Goal: Find specific page/section: Find specific page/section

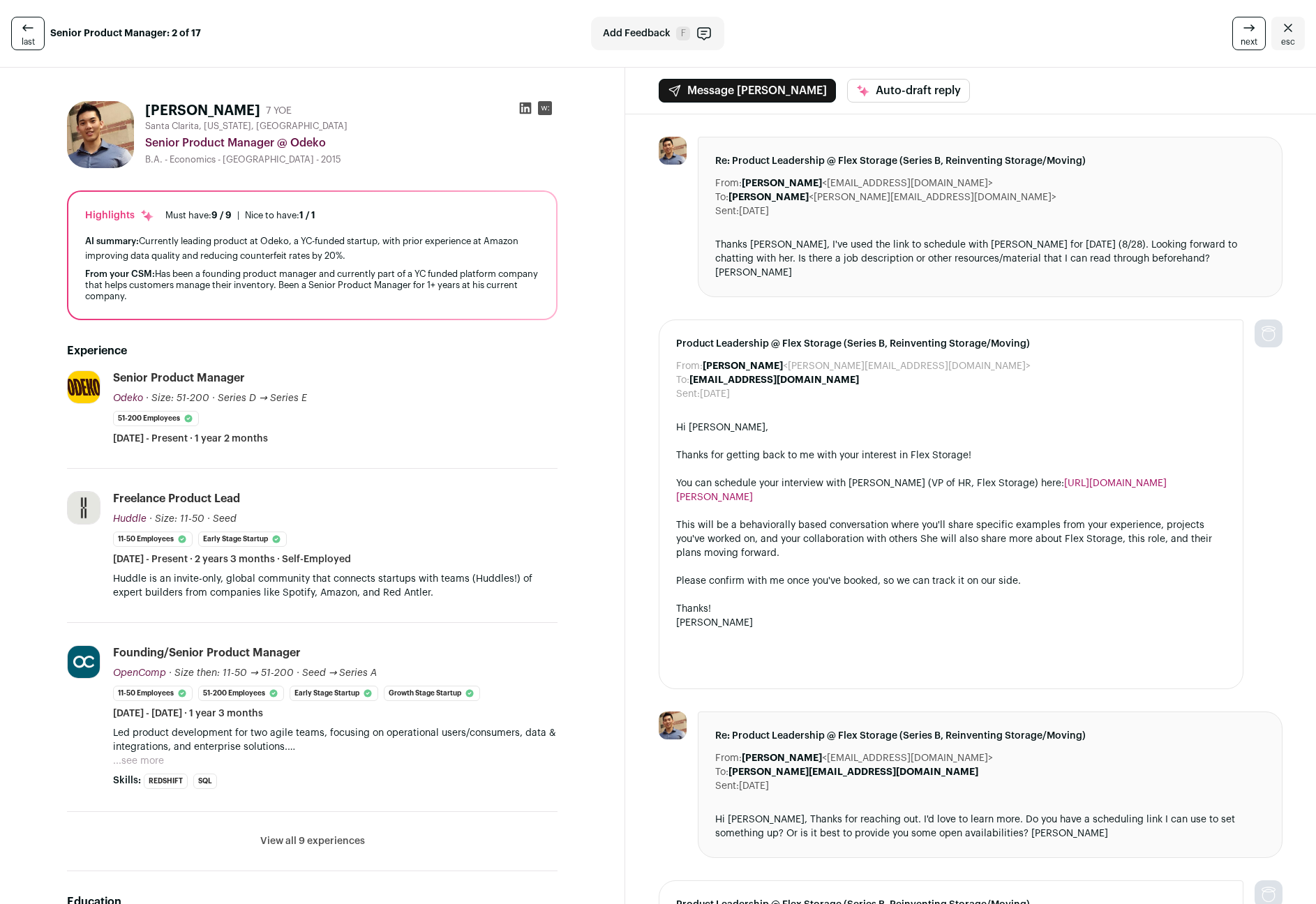
click at [1282, 29] on icon "Close" at bounding box center [1287, 27] width 17 height 17
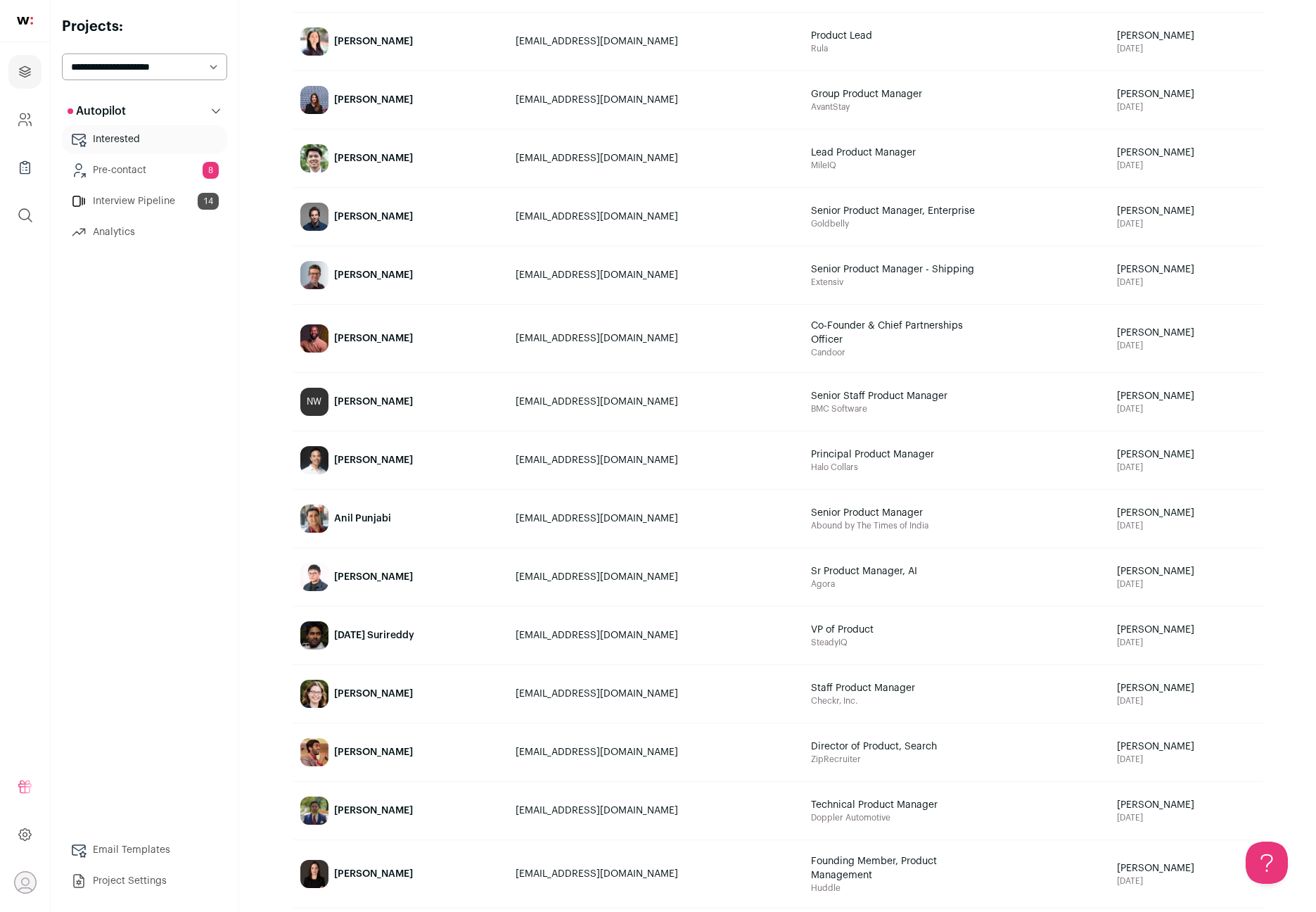
scroll to position [262, 0]
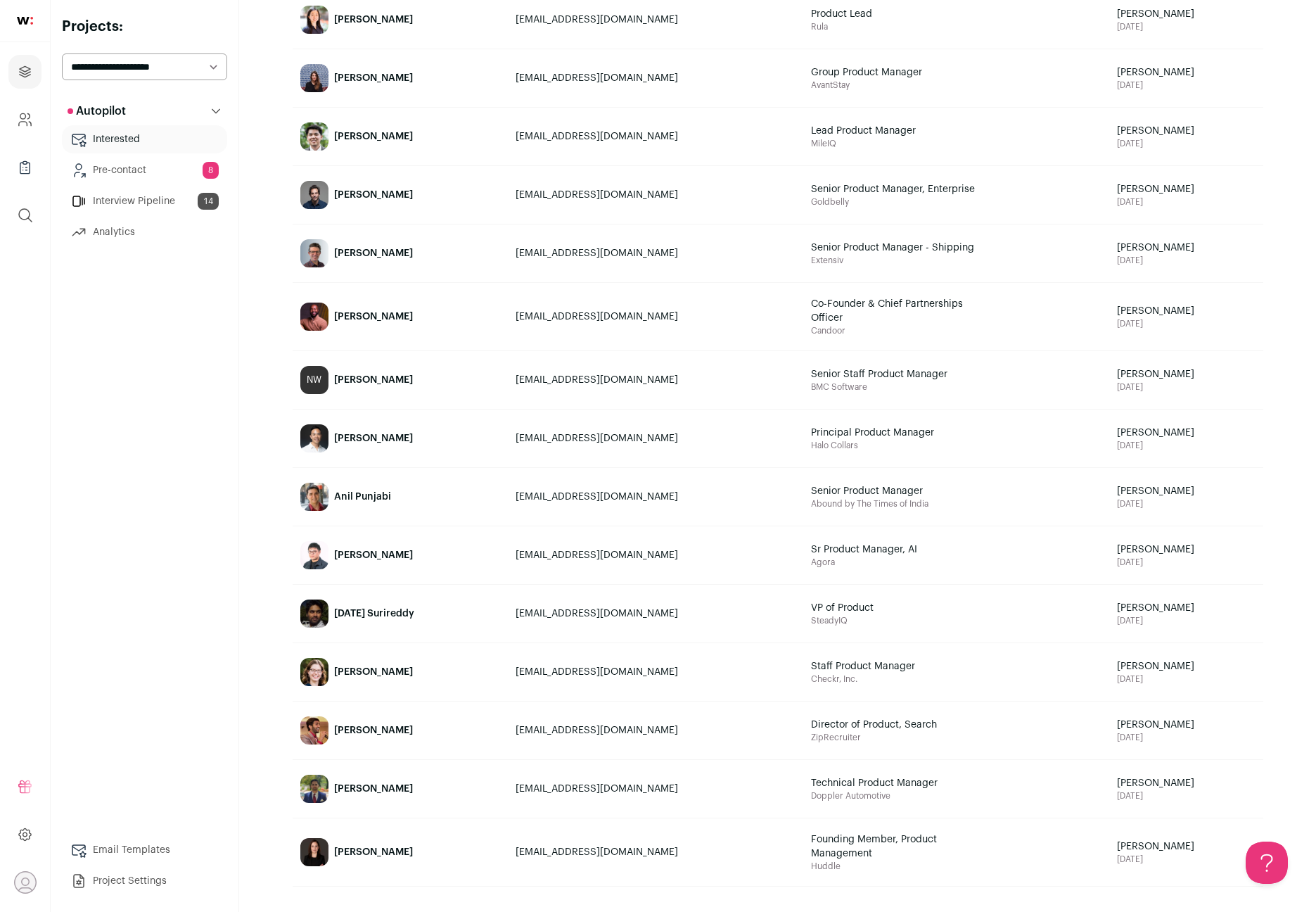
click at [121, 194] on link "Interview Pipeline 14" at bounding box center [144, 201] width 165 height 28
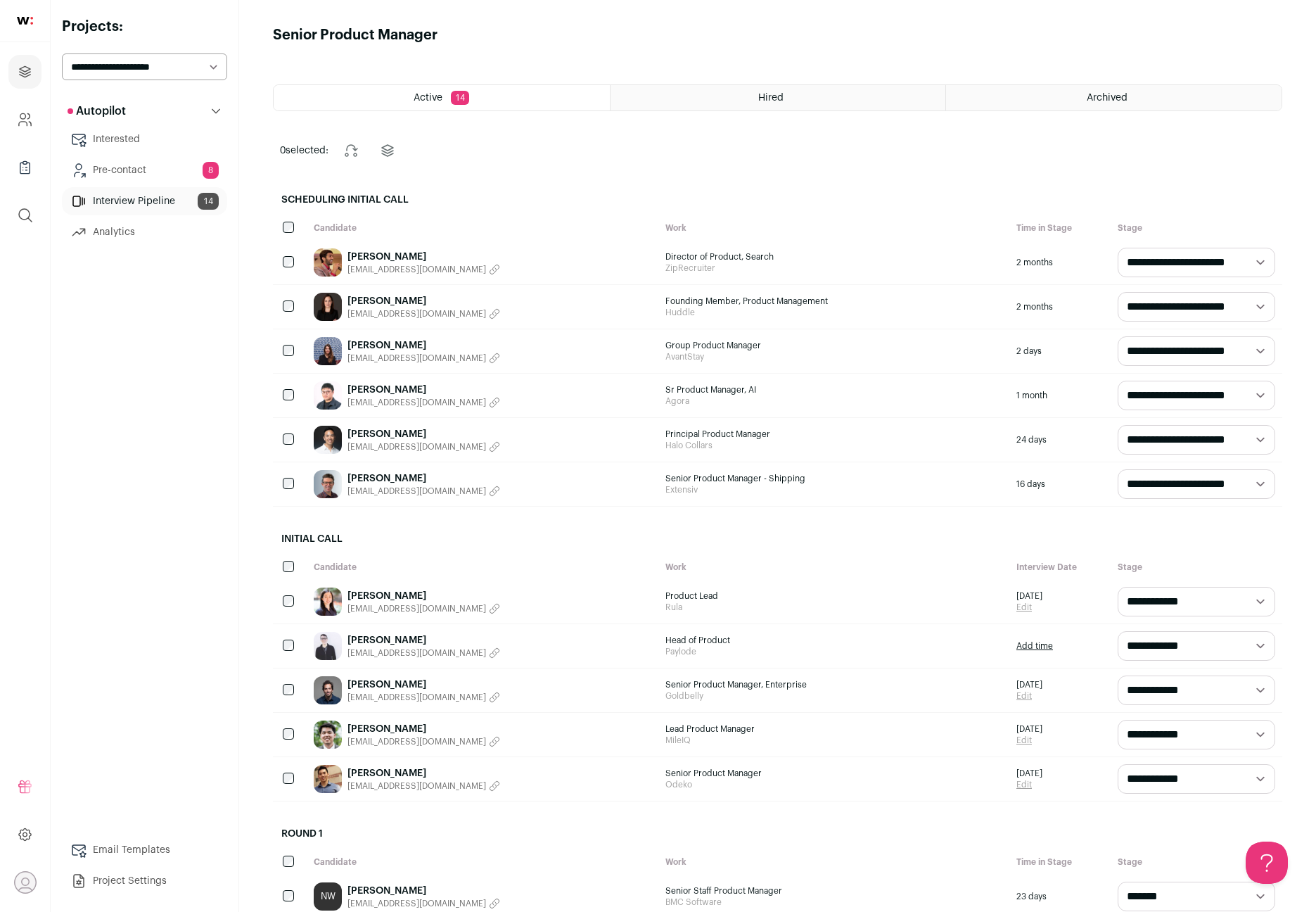
scroll to position [3, 0]
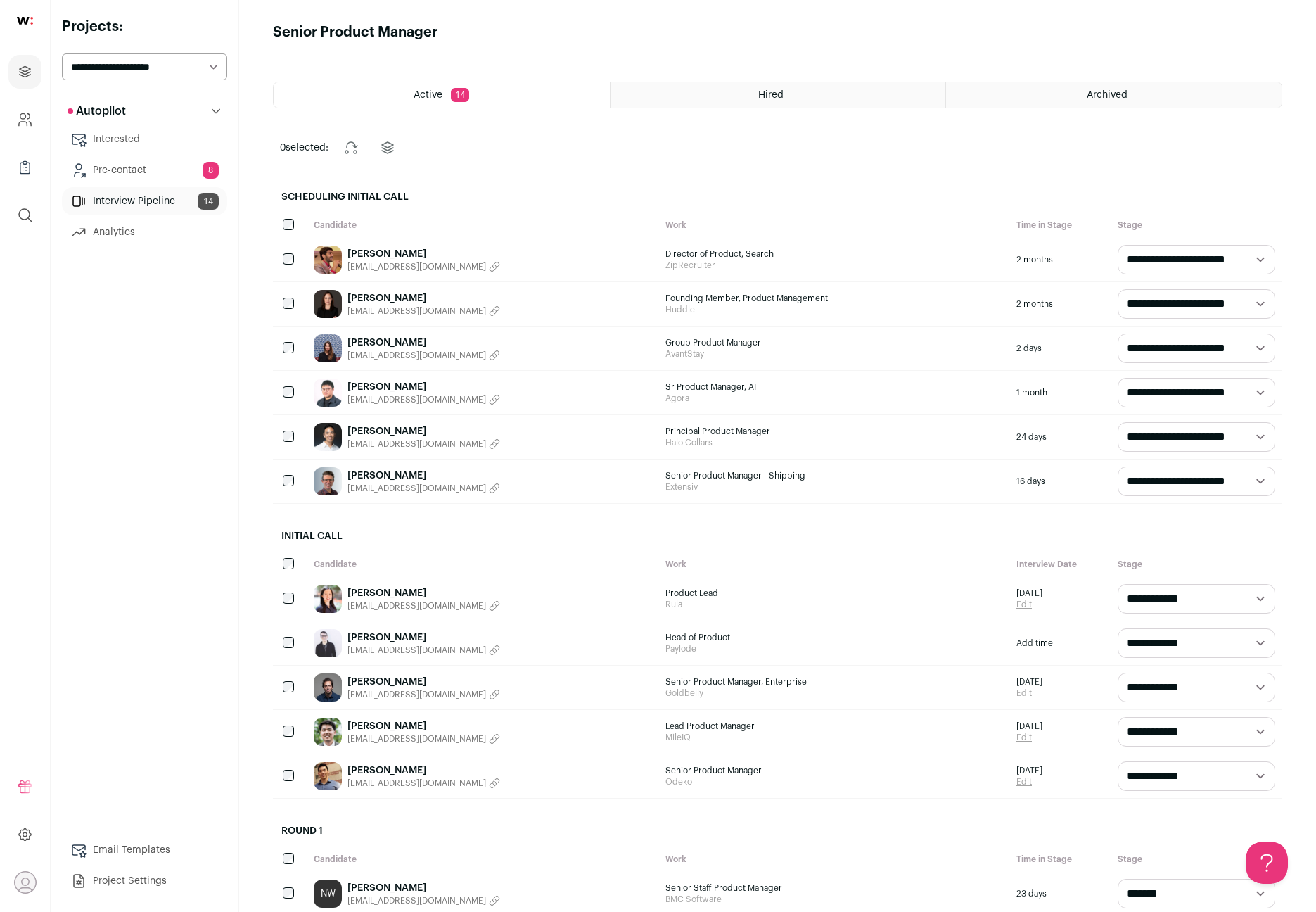
click at [405, 640] on link "Matthew Hardesty" at bounding box center [424, 637] width 153 height 14
